Goal: Transaction & Acquisition: Purchase product/service

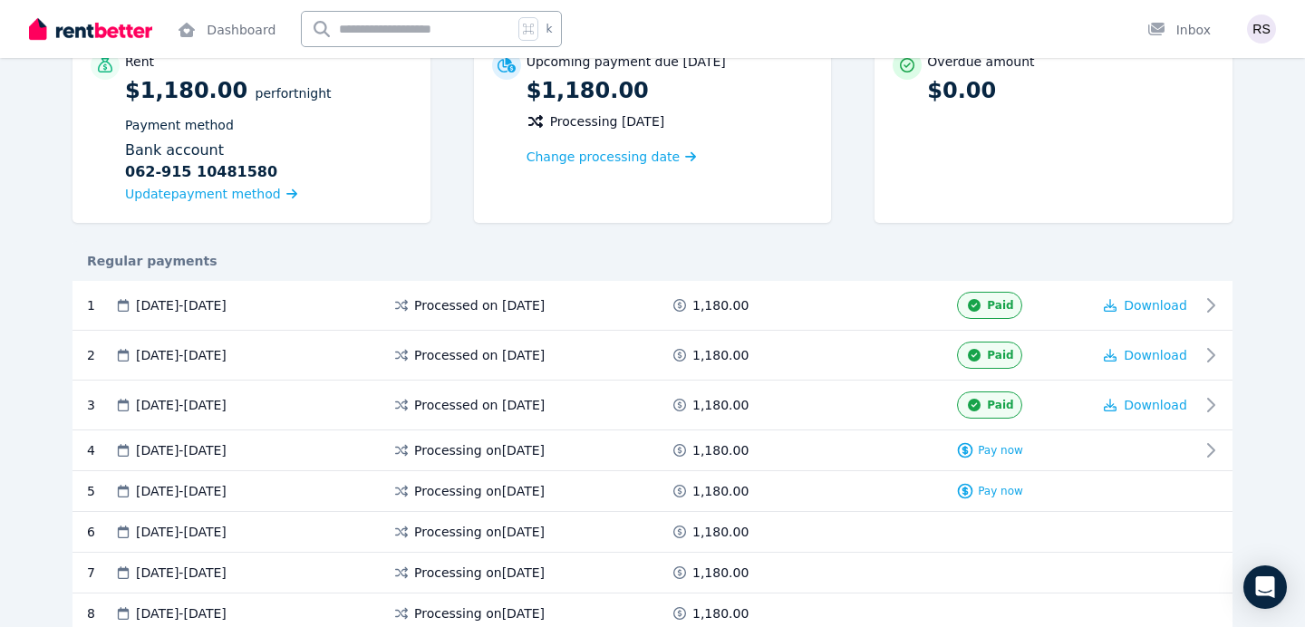
scroll to position [198, 0]
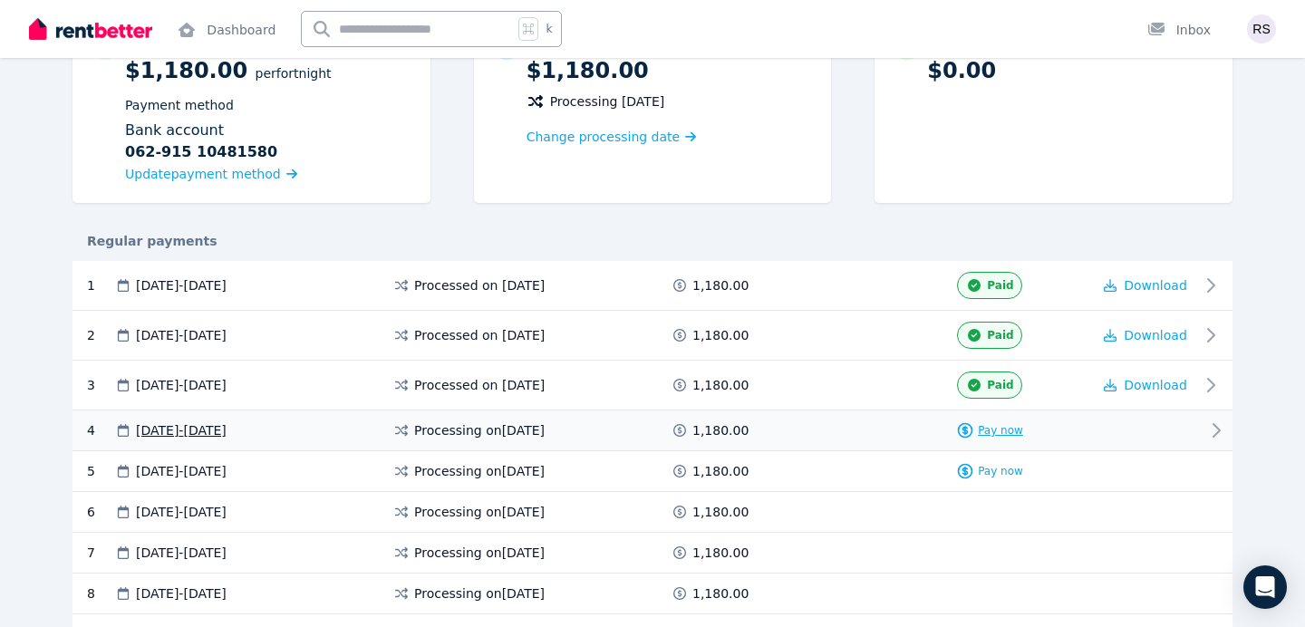
click at [997, 432] on span "Pay now" at bounding box center [1000, 430] width 45 height 15
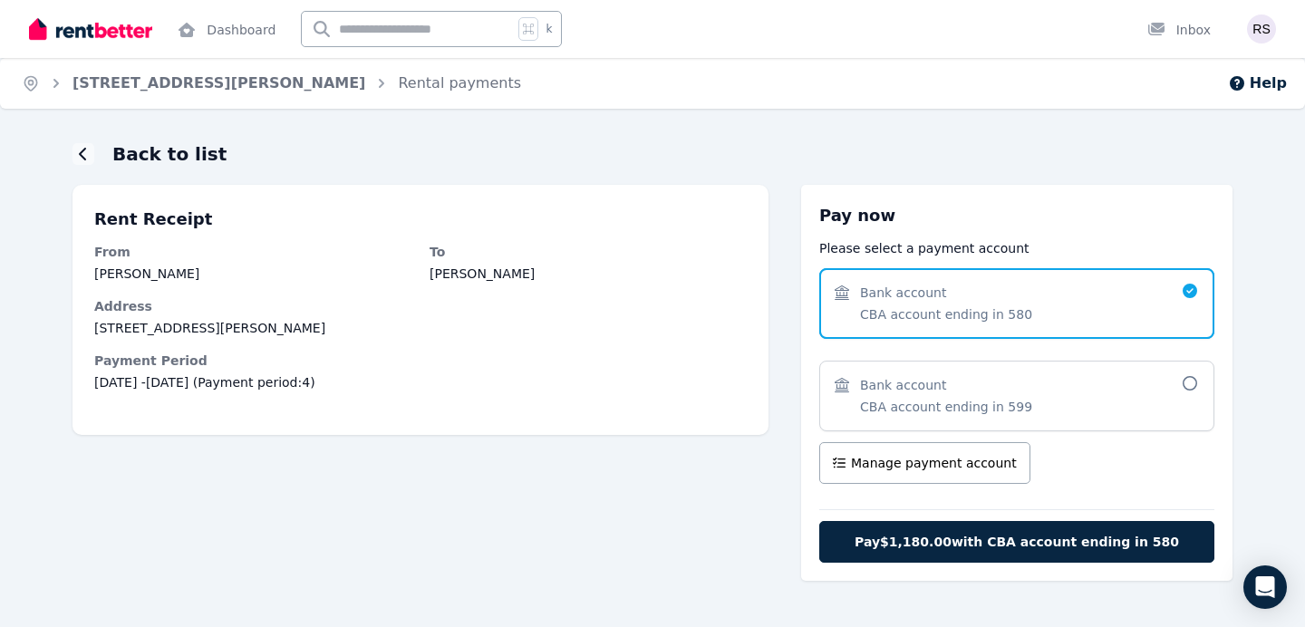
scroll to position [37, 0]
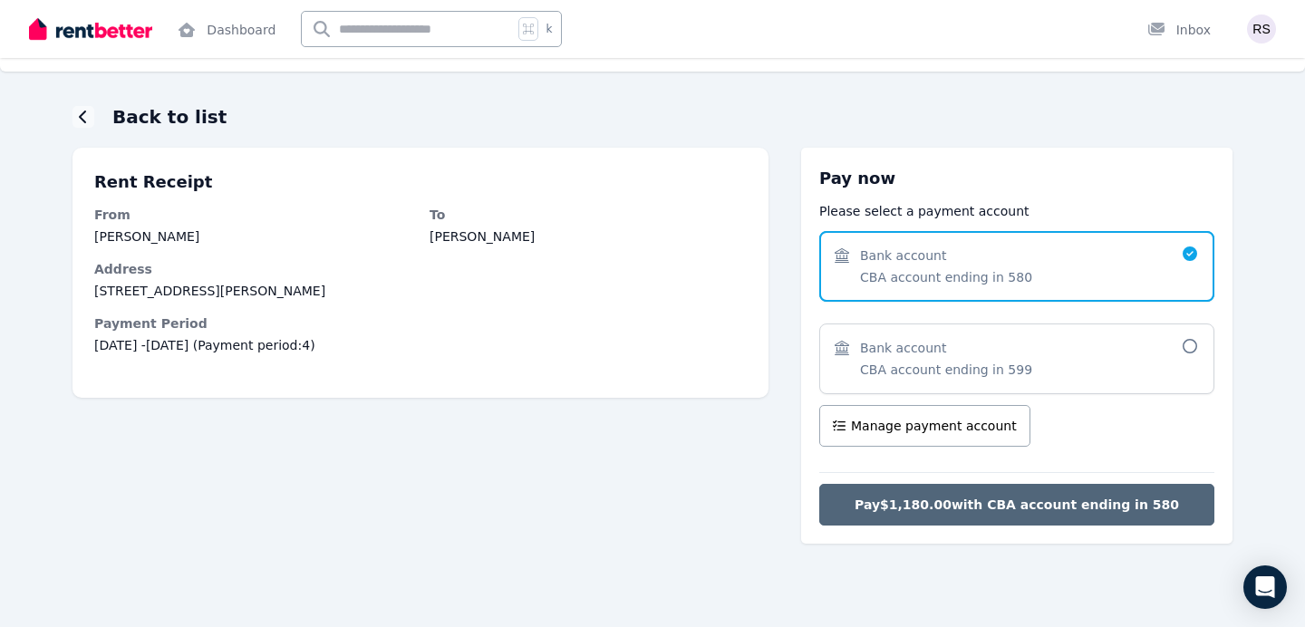
click at [986, 505] on span "Pay $1,180.00 with CBA account ending in 580" at bounding box center [1017, 505] width 325 height 18
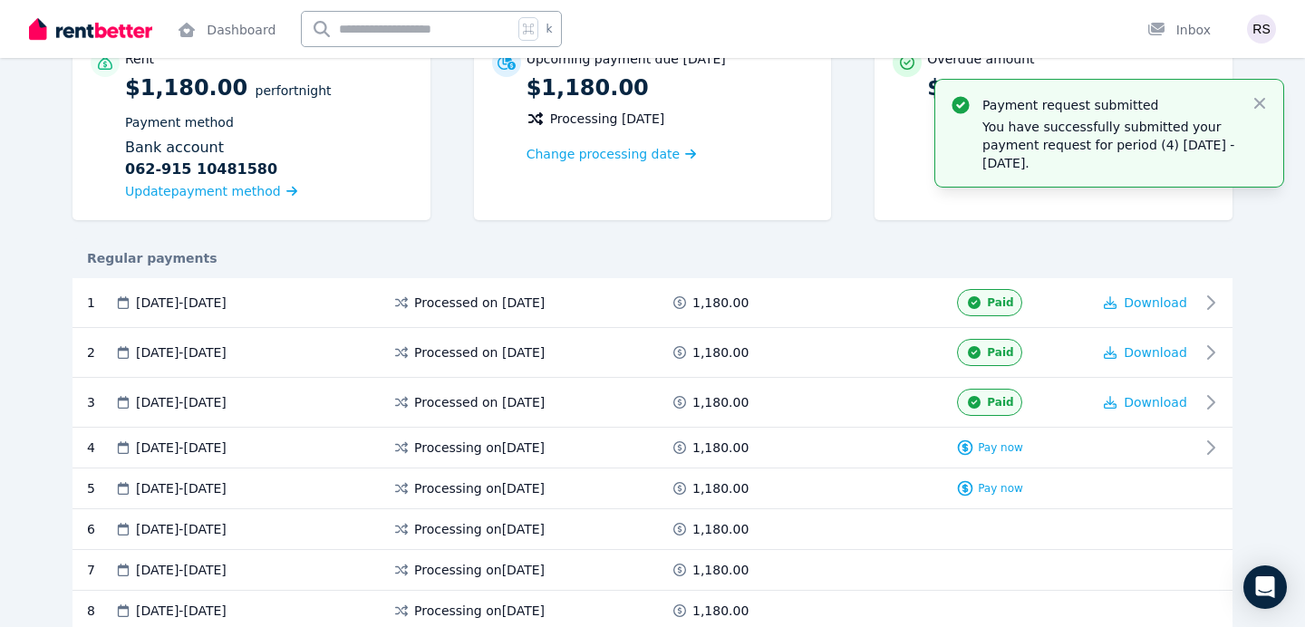
scroll to position [182, 0]
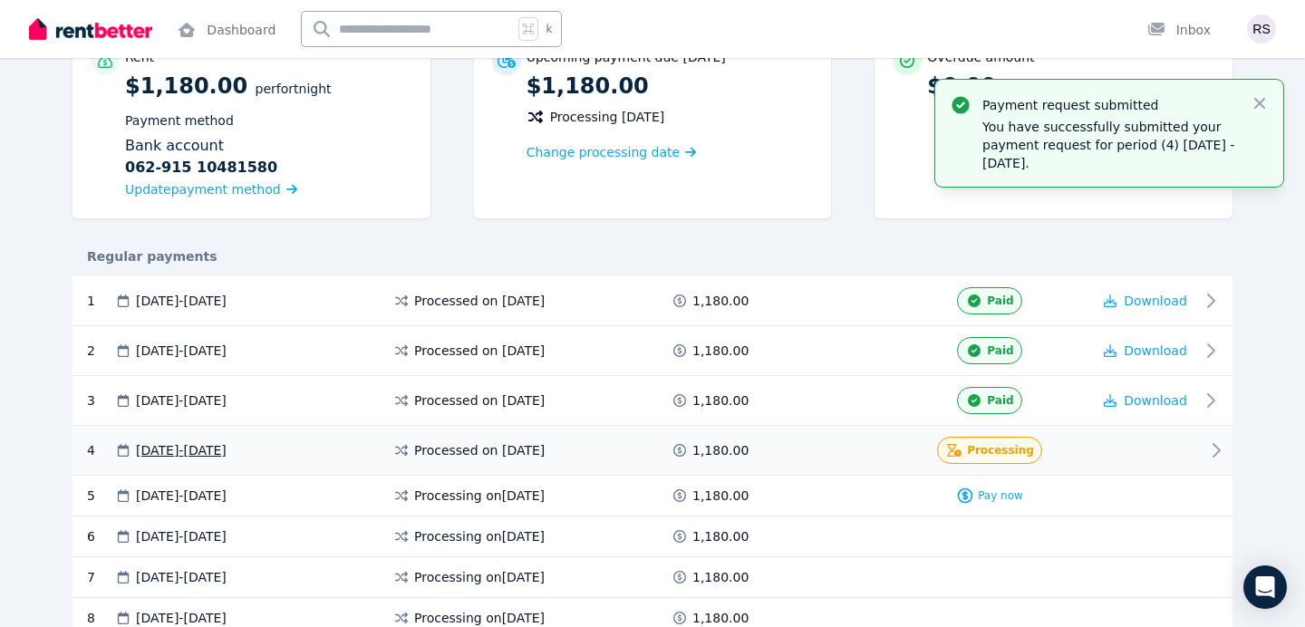
click at [1221, 447] on icon at bounding box center [1217, 451] width 22 height 22
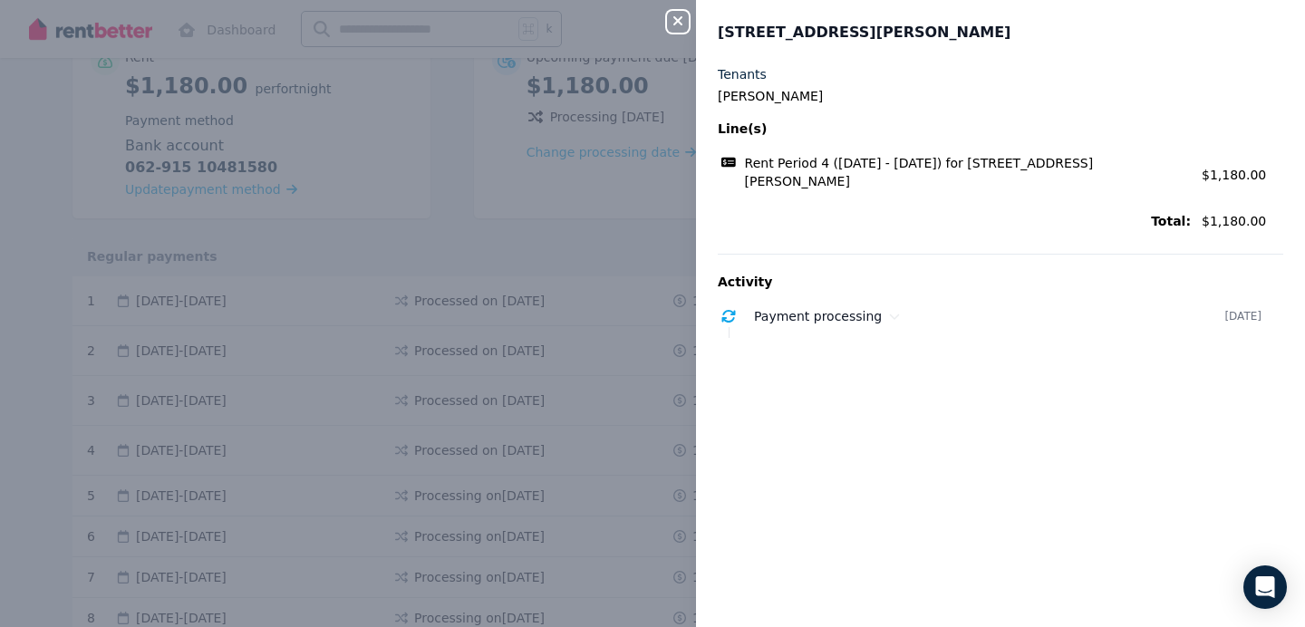
click at [672, 18] on icon "button" at bounding box center [678, 21] width 22 height 15
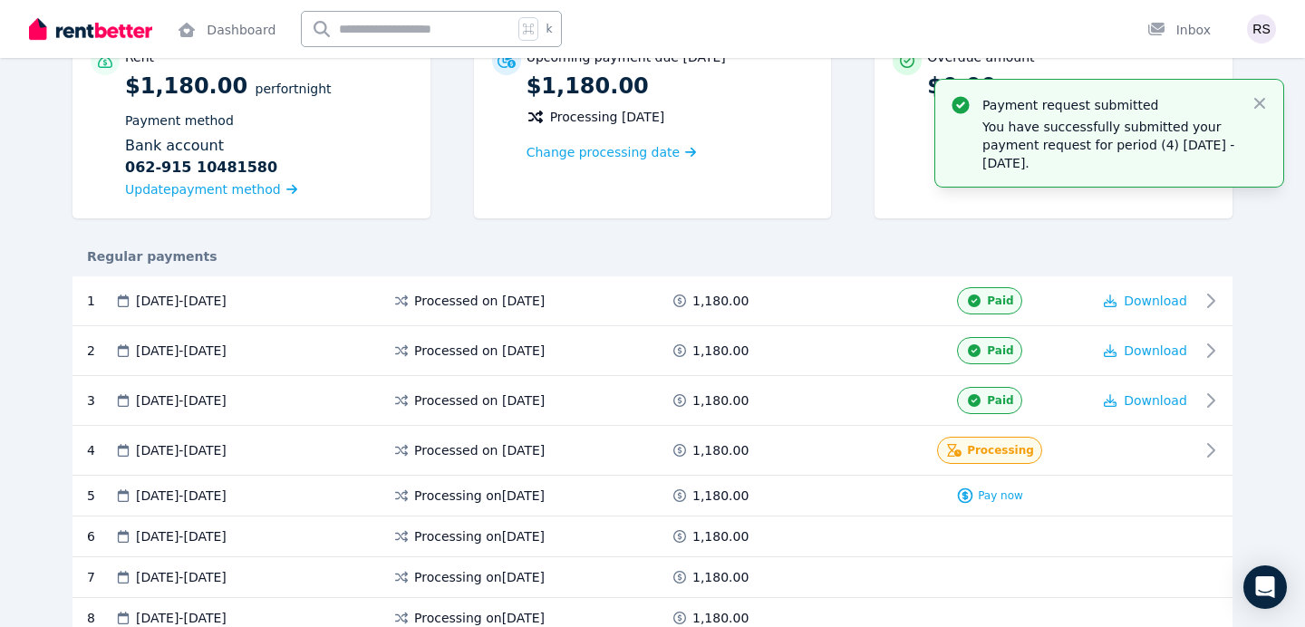
click at [88, 39] on img at bounding box center [90, 28] width 123 height 27
